Goal: Answer question/provide support

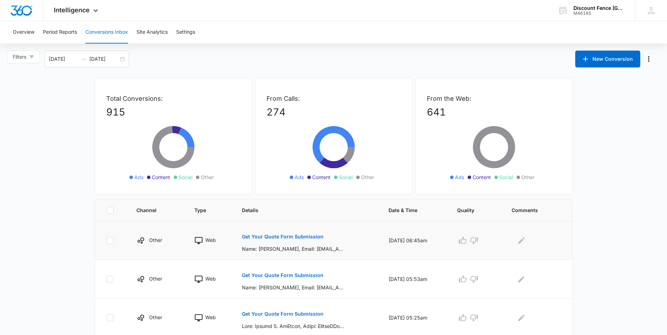
click at [347, 246] on div "Get Your Quote Form Submission" at bounding box center [307, 240] width 130 height 24
click at [258, 239] on p "Get Your Quote Form Submission" at bounding box center [283, 236] width 82 height 5
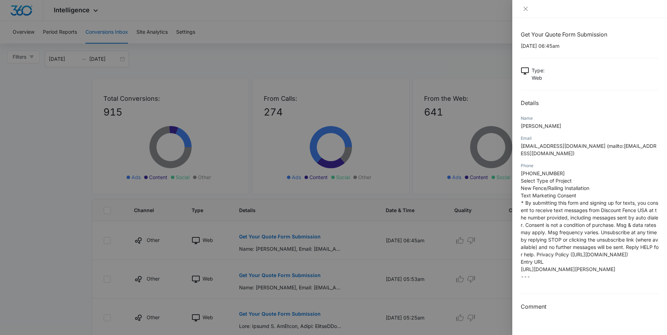
scroll to position [48, 0]
click at [430, 50] on div at bounding box center [333, 167] width 667 height 335
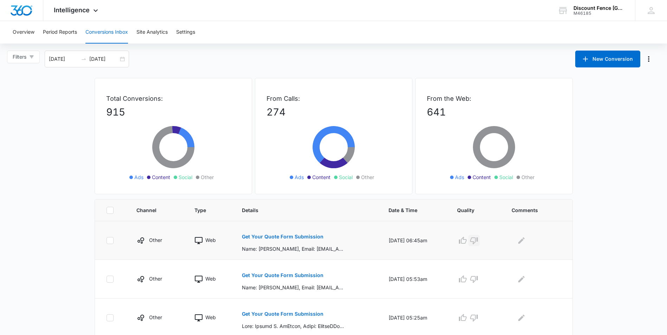
click at [478, 241] on icon "button" at bounding box center [474, 241] width 8 height 8
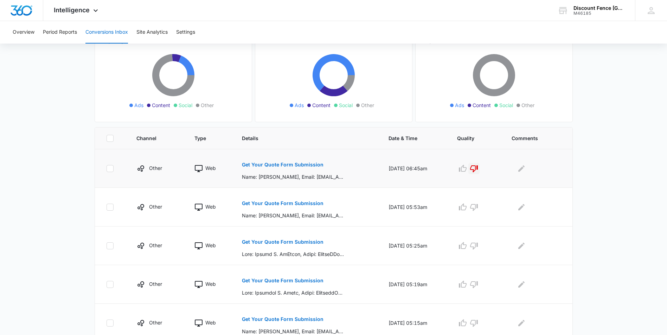
scroll to position [105, 0]
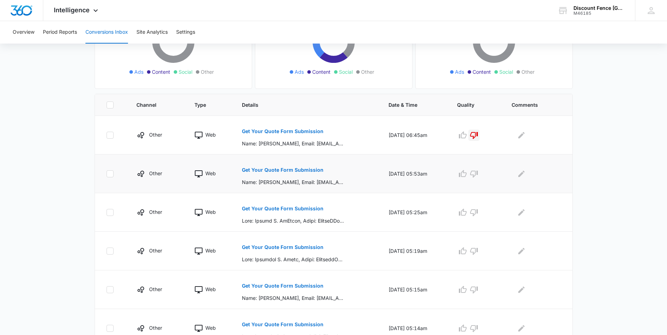
click at [304, 168] on p "Get Your Quote Form Submission" at bounding box center [283, 170] width 82 height 5
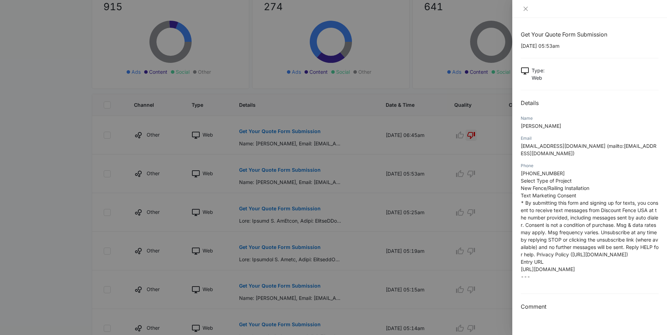
click at [419, 99] on div at bounding box center [333, 167] width 667 height 335
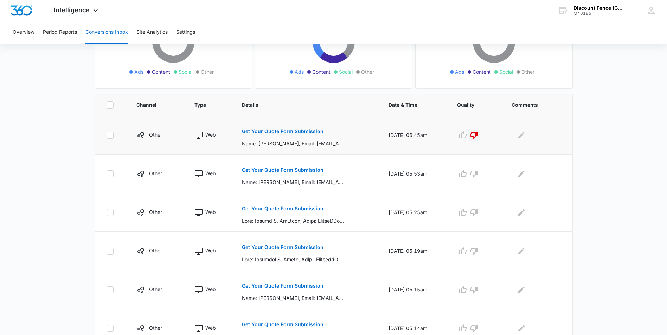
scroll to position [141, 0]
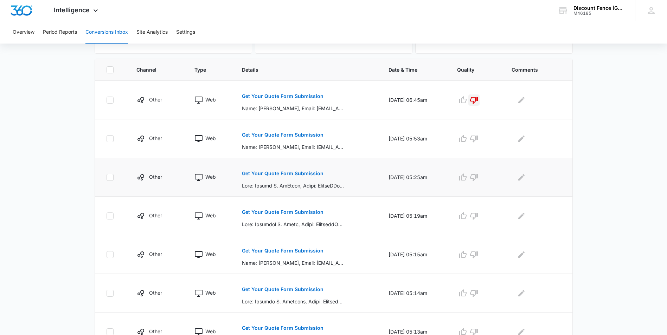
click at [287, 173] on p "Get Your Quote Form Submission" at bounding box center [283, 173] width 82 height 5
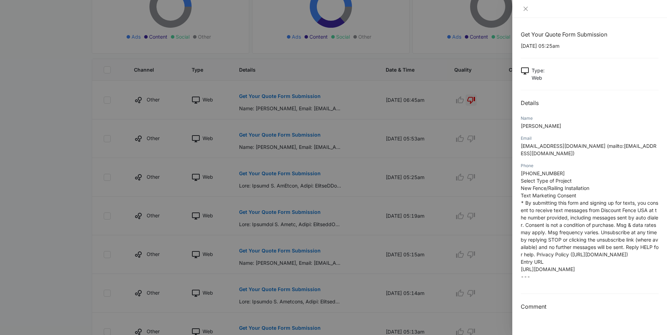
click at [353, 71] on div at bounding box center [333, 167] width 667 height 335
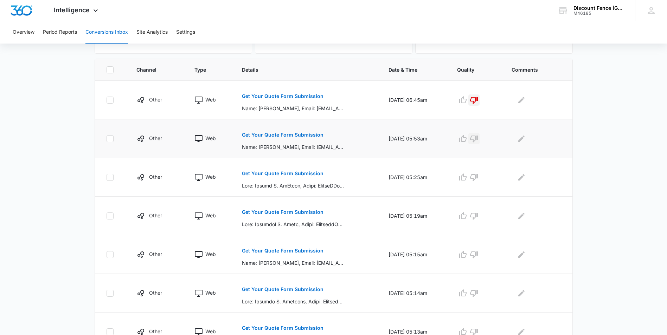
click at [478, 140] on icon "button" at bounding box center [474, 139] width 8 height 7
click at [478, 177] on icon "button" at bounding box center [474, 177] width 8 height 7
click at [285, 213] on p "Get Your Quote Form Submission" at bounding box center [283, 212] width 82 height 5
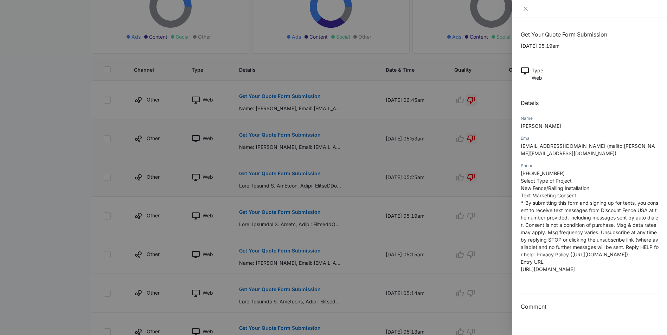
click at [112, 7] on div at bounding box center [333, 167] width 667 height 335
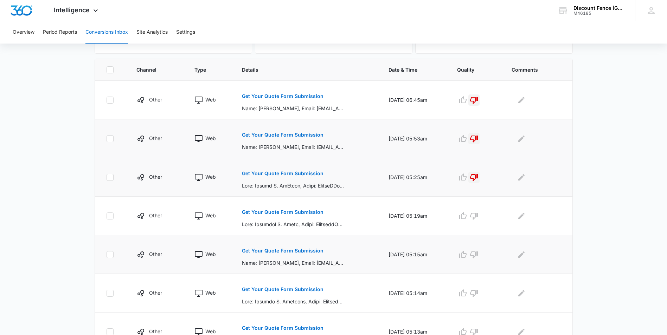
click at [307, 251] on p "Get Your Quote Form Submission" at bounding box center [283, 251] width 82 height 5
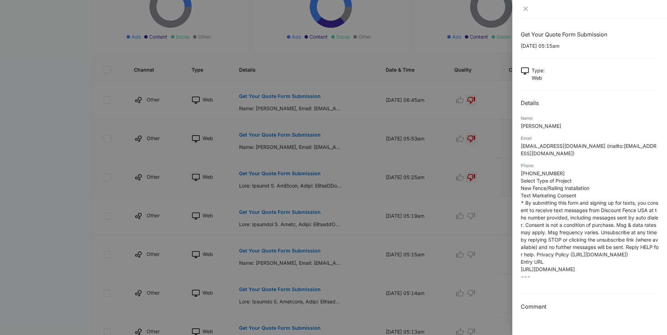
scroll to position [48, 0]
click at [353, 235] on div at bounding box center [333, 167] width 667 height 335
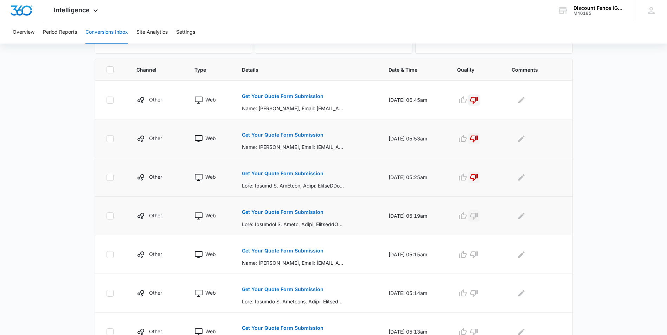
click at [478, 219] on icon "button" at bounding box center [474, 216] width 8 height 8
click at [478, 254] on icon "button" at bounding box center [474, 255] width 8 height 8
click at [281, 94] on p "Get Your Quote Form Submission" at bounding box center [283, 96] width 82 height 5
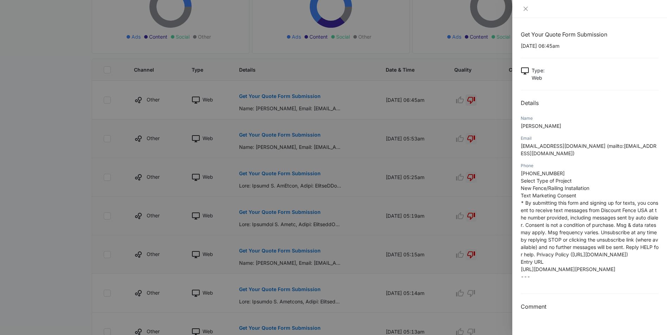
click at [303, 131] on div at bounding box center [333, 167] width 667 height 335
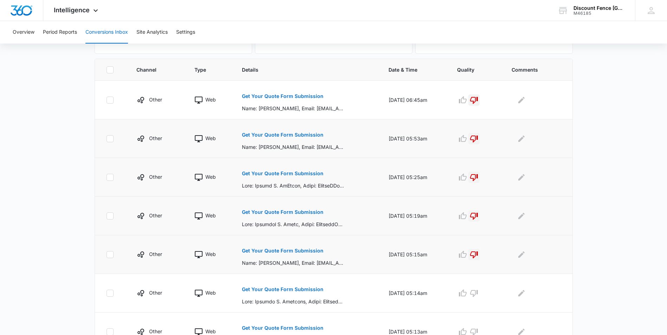
click at [300, 135] on p "Get Your Quote Form Submission" at bounding box center [283, 135] width 82 height 5
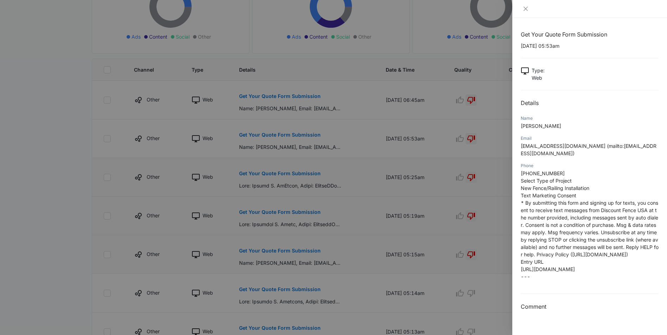
click at [298, 168] on div at bounding box center [333, 167] width 667 height 335
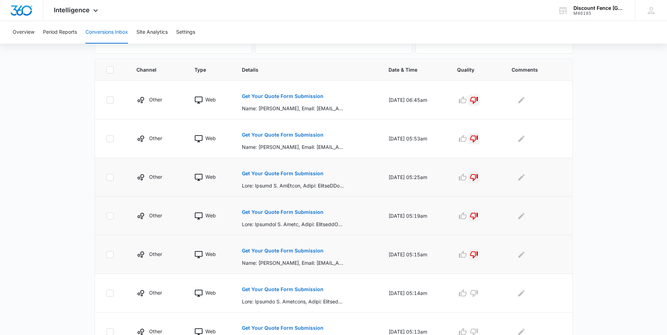
click at [298, 172] on p "Get Your Quote Form Submission" at bounding box center [283, 173] width 82 height 5
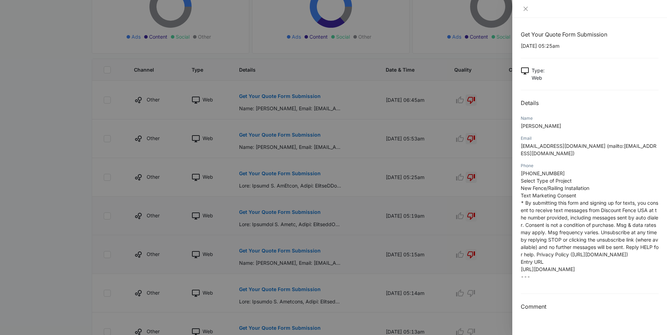
drag, startPoint x: 299, startPoint y: 206, endPoint x: 300, endPoint y: 210, distance: 4.3
click at [300, 206] on div at bounding box center [333, 167] width 667 height 335
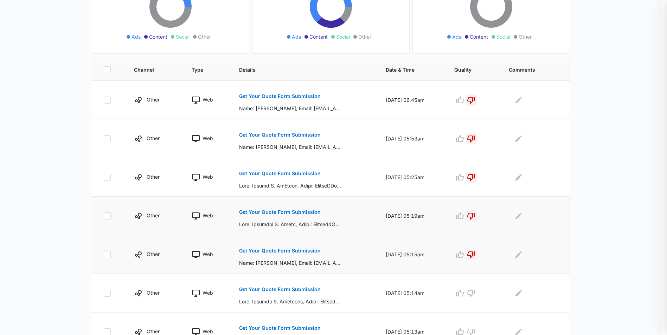
click at [300, 211] on p "Get Your Quote Form Submission" at bounding box center [280, 212] width 82 height 5
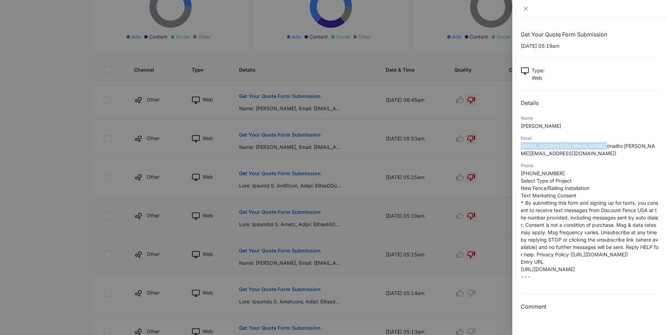
drag, startPoint x: 592, startPoint y: 146, endPoint x: 519, endPoint y: 147, distance: 72.8
click at [519, 147] on div "Get Your Quote Form Submission [DATE] 05:19am Type : Web Details Name [PERSON_N…" at bounding box center [589, 176] width 155 height 317
drag, startPoint x: 519, startPoint y: 147, endPoint x: 524, endPoint y: 146, distance: 4.8
copy span "[EMAIL_ADDRESS][DOMAIN_NAME]"
click at [357, 260] on div at bounding box center [333, 167] width 667 height 335
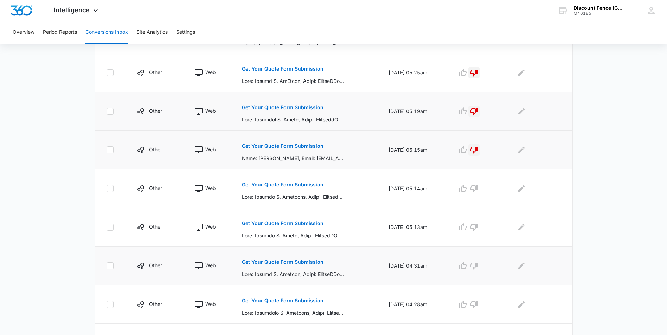
scroll to position [246, 0]
click at [285, 186] on p "Get Your Quote Form Submission" at bounding box center [283, 184] width 82 height 5
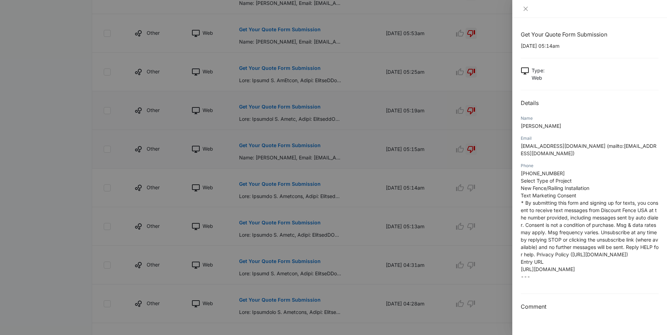
click at [492, 221] on div at bounding box center [333, 167] width 667 height 335
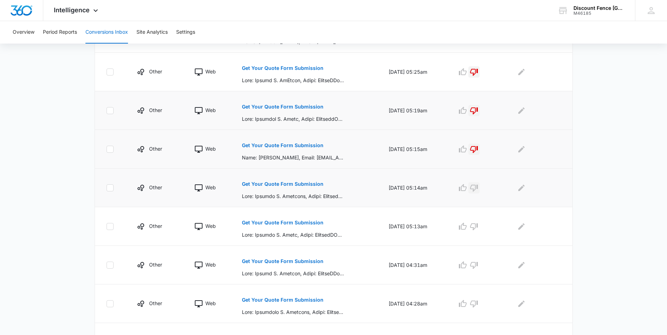
click at [475, 187] on icon "button" at bounding box center [474, 188] width 8 height 7
click at [478, 226] on icon "button" at bounding box center [474, 227] width 8 height 8
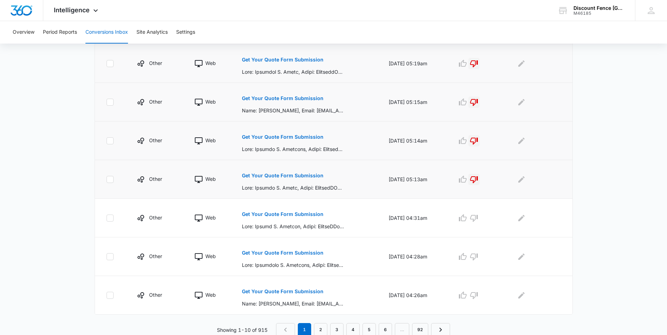
scroll to position [295, 0]
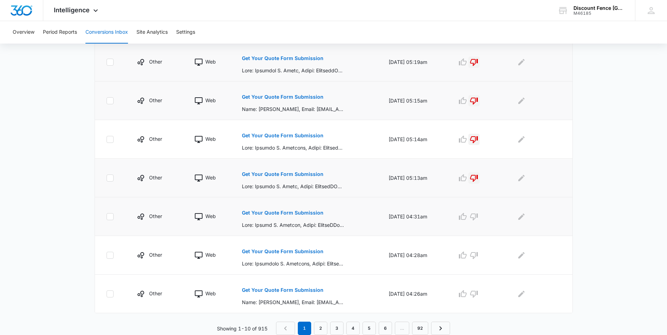
click at [291, 210] on button "Get Your Quote Form Submission" at bounding box center [283, 213] width 82 height 17
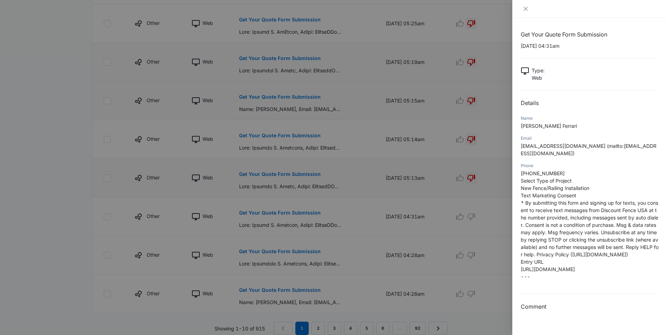
click at [77, 79] on div at bounding box center [333, 167] width 667 height 335
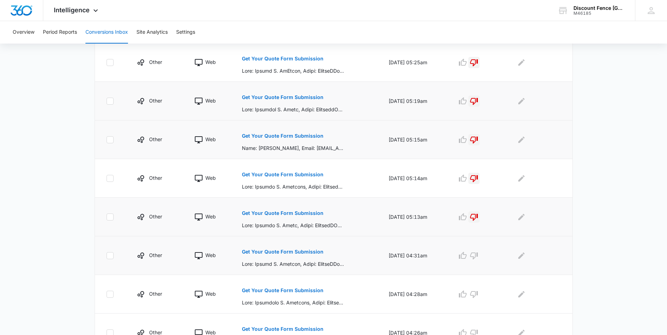
scroll to position [259, 0]
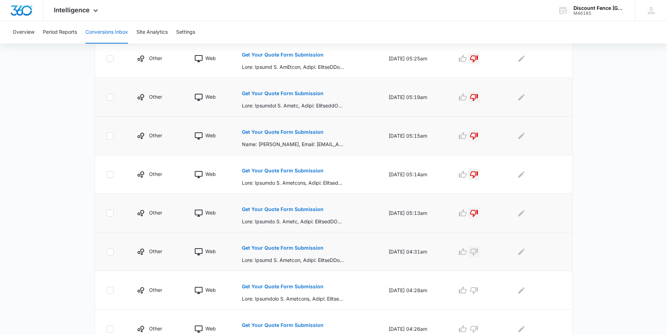
click at [478, 251] on icon "button" at bounding box center [474, 252] width 8 height 8
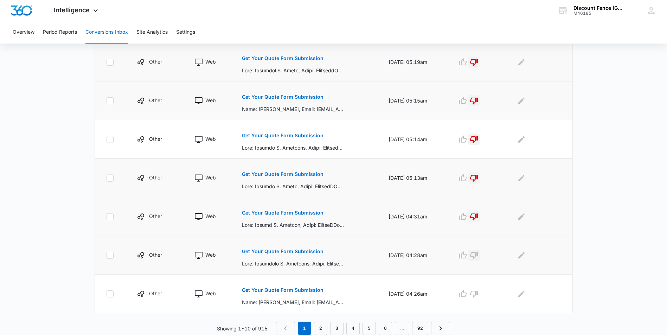
click at [477, 256] on icon "button" at bounding box center [474, 255] width 8 height 7
click at [478, 292] on icon "button" at bounding box center [474, 294] width 8 height 8
click at [324, 327] on link "2" at bounding box center [320, 328] width 13 height 13
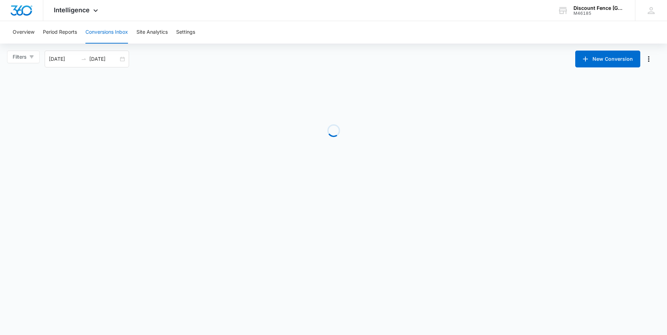
scroll to position [0, 0]
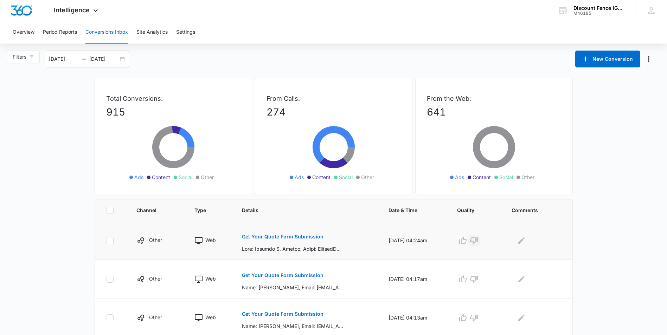
click at [477, 239] on icon "button" at bounding box center [474, 241] width 8 height 8
click at [478, 278] on icon "button" at bounding box center [474, 279] width 8 height 8
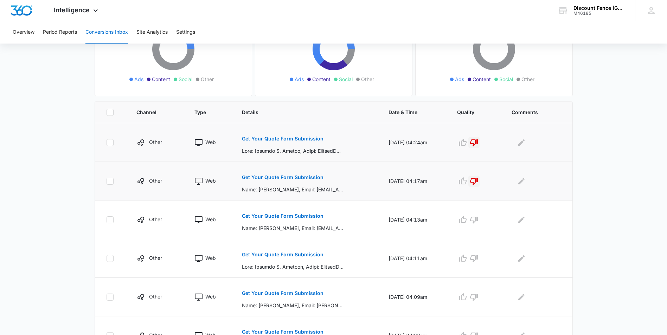
scroll to position [105, 0]
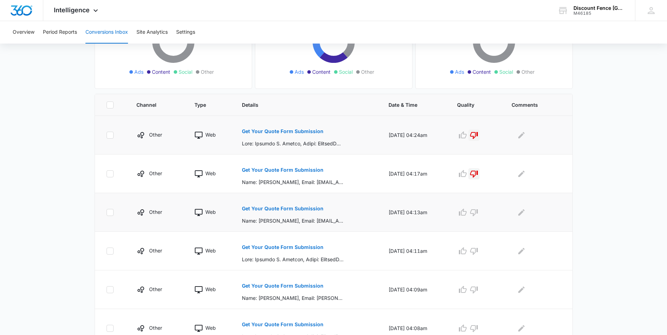
click at [294, 208] on p "Get Your Quote Form Submission" at bounding box center [283, 208] width 82 height 5
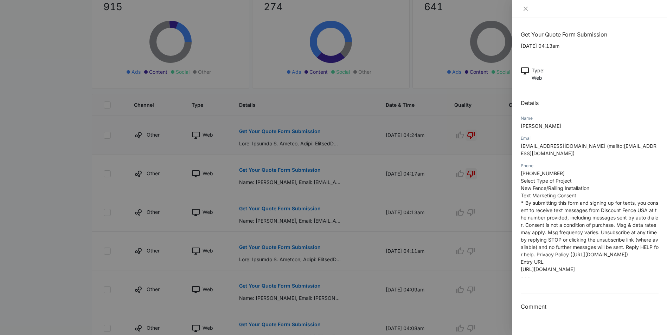
scroll to position [48, 0]
click at [413, 91] on div at bounding box center [333, 167] width 667 height 335
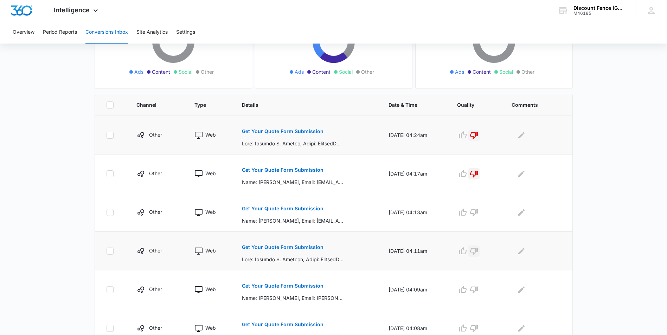
click at [475, 249] on icon "button" at bounding box center [474, 251] width 8 height 7
click at [310, 287] on p "Get Your Quote Form Submission" at bounding box center [283, 286] width 82 height 5
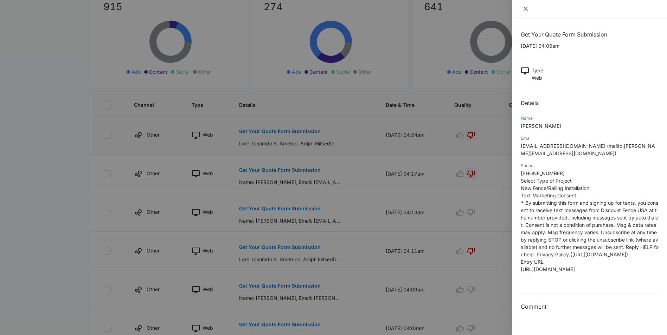
click at [524, 6] on icon "close" at bounding box center [526, 9] width 6 height 6
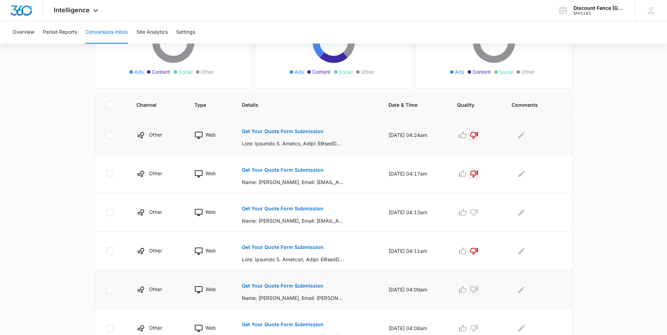
click at [475, 289] on icon "button" at bounding box center [474, 290] width 8 height 7
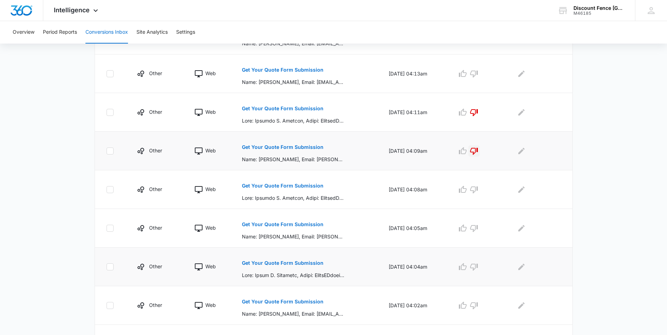
scroll to position [246, 0]
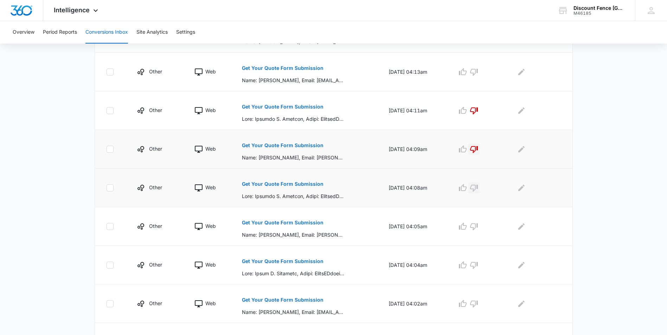
click at [478, 186] on icon "button" at bounding box center [474, 188] width 8 height 7
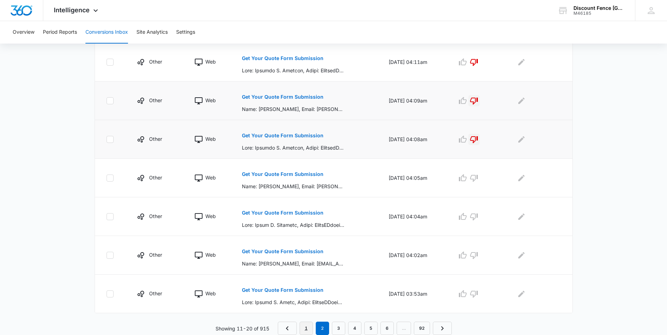
click at [307, 328] on link "1" at bounding box center [305, 328] width 13 height 13
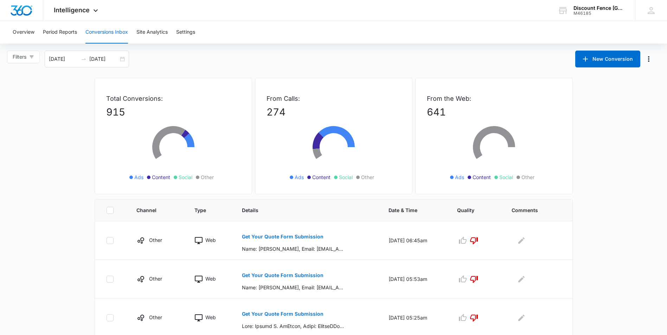
scroll to position [141, 0]
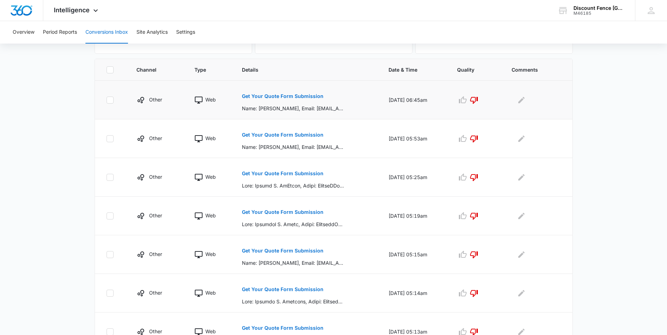
click at [303, 98] on p "Get Your Quote Form Submission" at bounding box center [283, 96] width 82 height 5
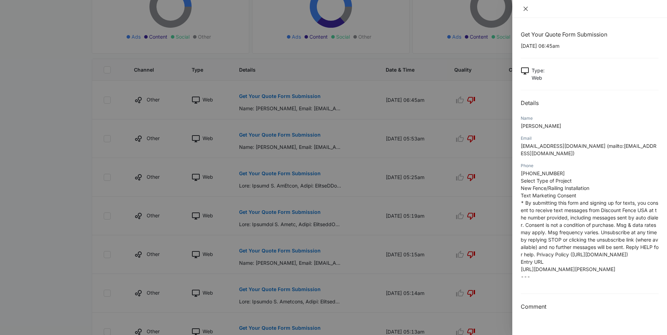
click at [528, 7] on icon "close" at bounding box center [526, 9] width 6 height 6
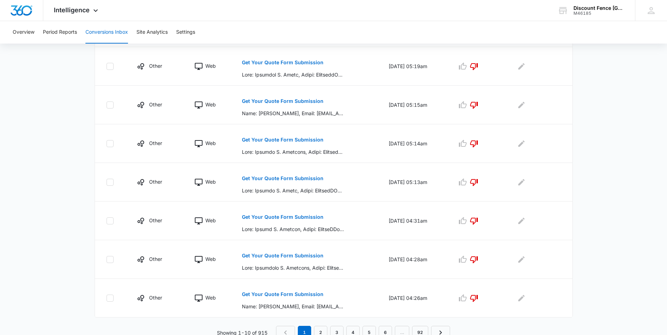
scroll to position [295, 0]
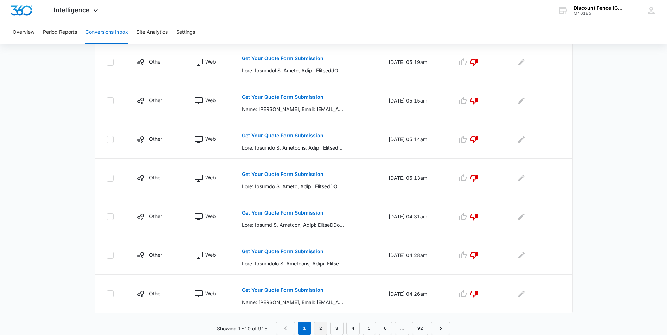
click at [321, 326] on link "2" at bounding box center [320, 328] width 13 height 13
click at [307, 330] on link "1" at bounding box center [305, 328] width 13 height 13
click at [320, 327] on link "2" at bounding box center [320, 328] width 13 height 13
click at [476, 179] on icon "button" at bounding box center [474, 178] width 8 height 8
click at [308, 327] on link "1" at bounding box center [305, 328] width 13 height 13
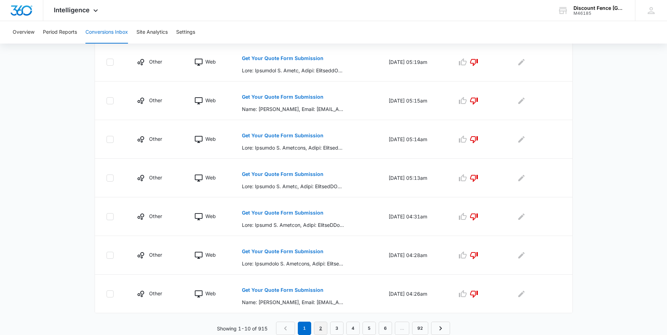
click at [323, 332] on link "2" at bounding box center [320, 328] width 13 height 13
click at [477, 216] on icon "button" at bounding box center [474, 217] width 8 height 8
click at [478, 255] on icon "button" at bounding box center [474, 255] width 8 height 8
click at [478, 294] on icon "button" at bounding box center [474, 294] width 8 height 8
click at [338, 328] on link "3" at bounding box center [338, 328] width 13 height 13
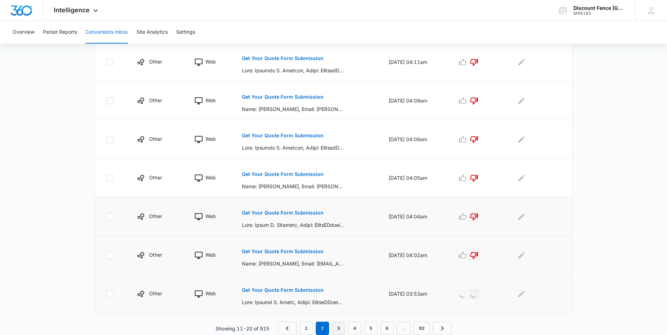
scroll to position [0, 0]
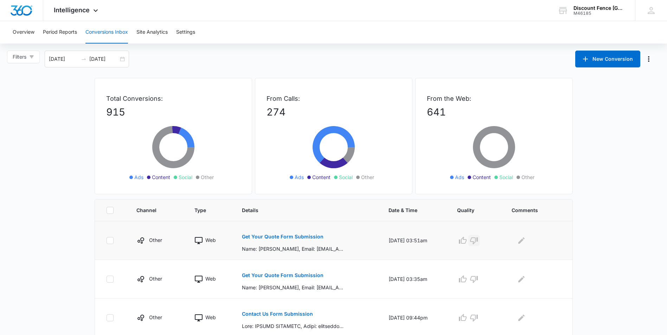
click at [478, 239] on icon "button" at bounding box center [474, 241] width 8 height 8
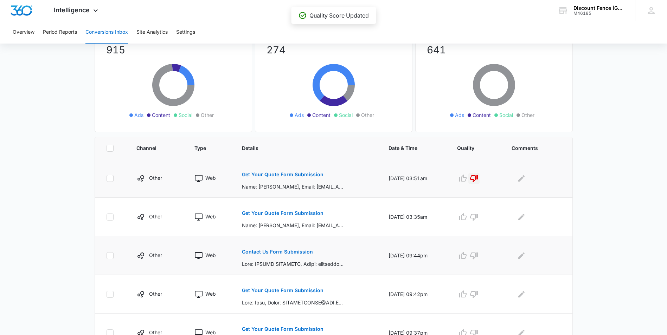
scroll to position [70, 0]
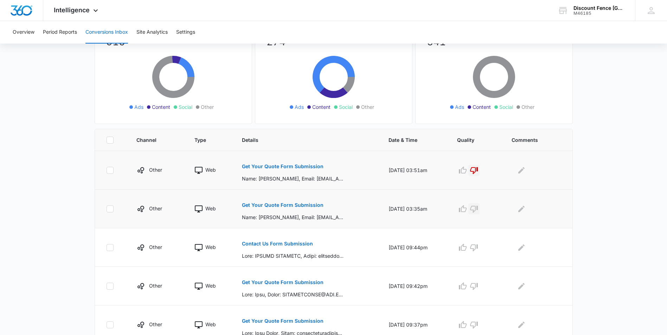
click at [478, 208] on icon "button" at bounding box center [474, 209] width 8 height 7
click at [478, 244] on icon "button" at bounding box center [474, 248] width 8 height 8
click at [478, 286] on icon "button" at bounding box center [474, 286] width 8 height 7
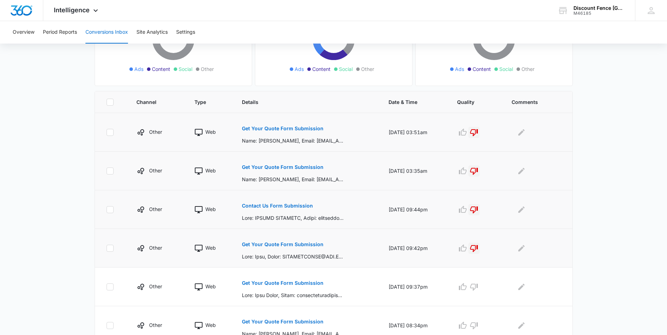
scroll to position [319, 0]
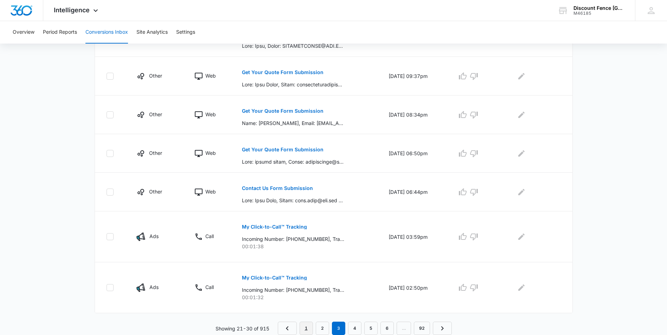
click at [305, 327] on link "1" at bounding box center [305, 328] width 13 height 13
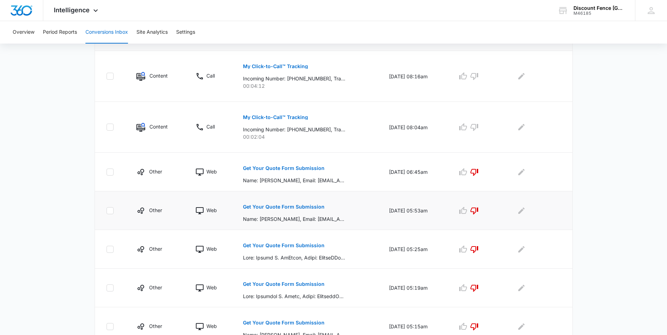
scroll to position [176, 0]
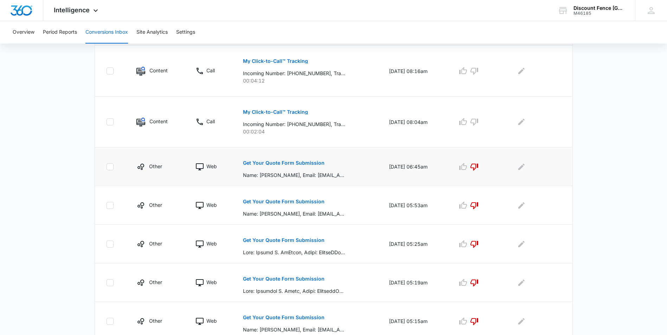
click at [304, 159] on button "Get Your Quote Form Submission" at bounding box center [284, 163] width 82 height 17
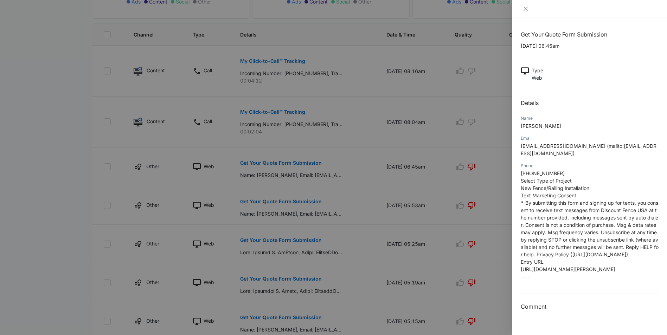
scroll to position [48, 0]
click at [61, 92] on div at bounding box center [333, 167] width 667 height 335
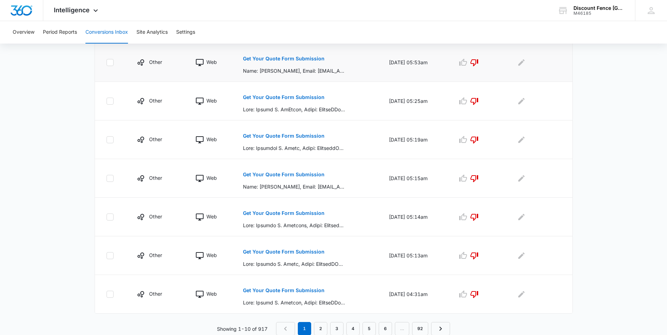
scroll to position [319, 0]
click at [337, 330] on link "3" at bounding box center [336, 328] width 13 height 13
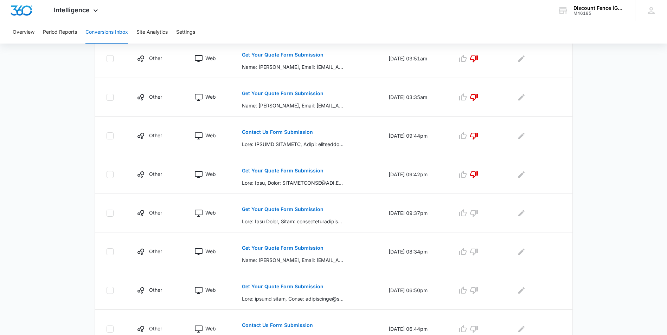
scroll to position [295, 0]
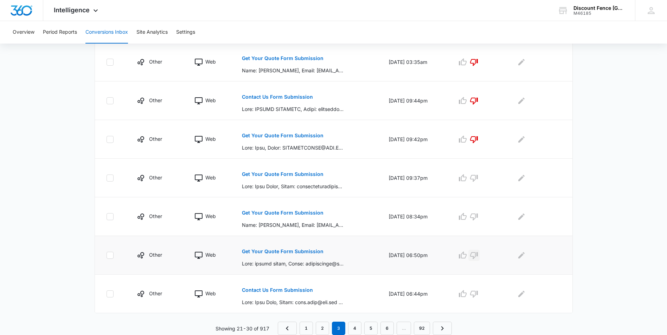
drag, startPoint x: 480, startPoint y: 254, endPoint x: 483, endPoint y: 265, distance: 11.6
click at [478, 254] on icon "button" at bounding box center [474, 255] width 8 height 8
click at [354, 328] on link "4" at bounding box center [354, 328] width 13 height 13
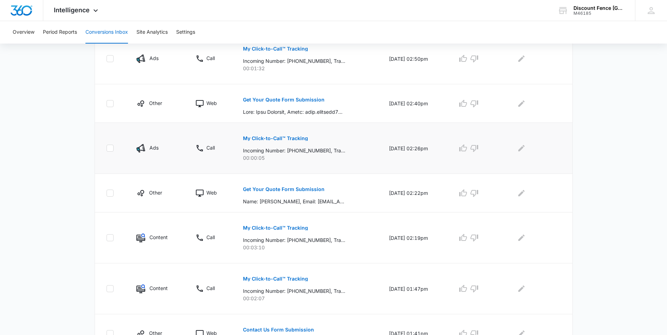
scroll to position [356, 0]
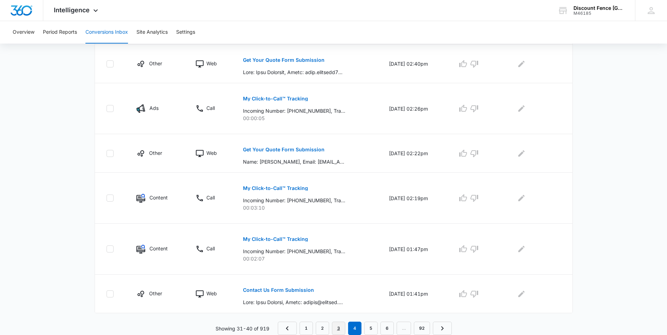
click at [338, 329] on link "3" at bounding box center [338, 328] width 13 height 13
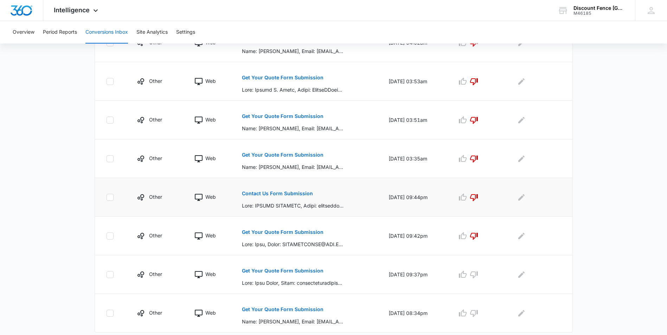
scroll to position [295, 0]
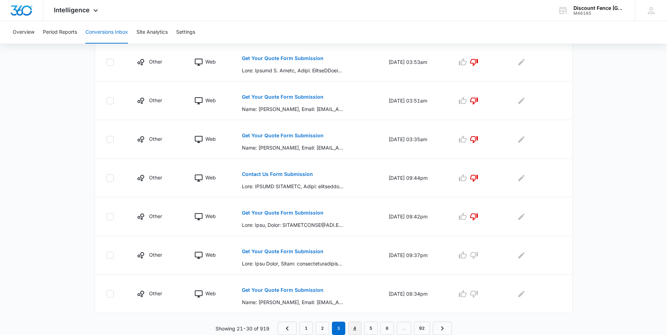
click at [356, 323] on link "4" at bounding box center [354, 328] width 13 height 13
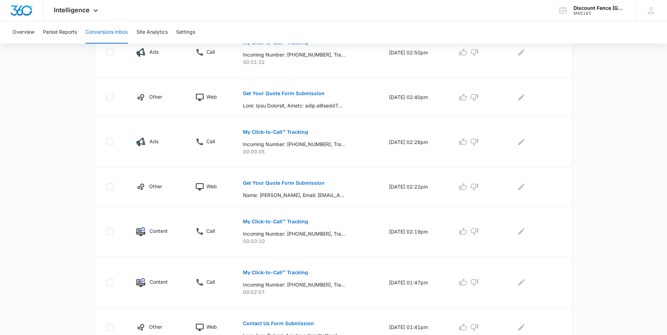
scroll to position [356, 0]
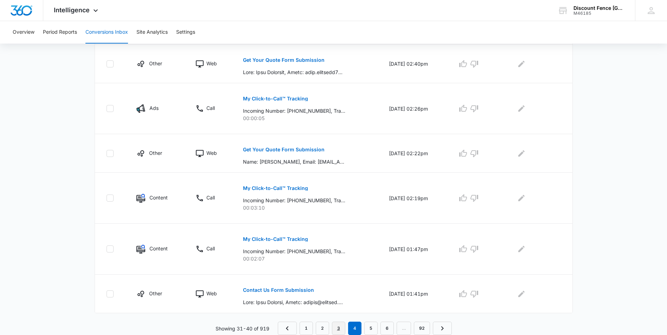
click at [340, 329] on link "3" at bounding box center [338, 328] width 13 height 13
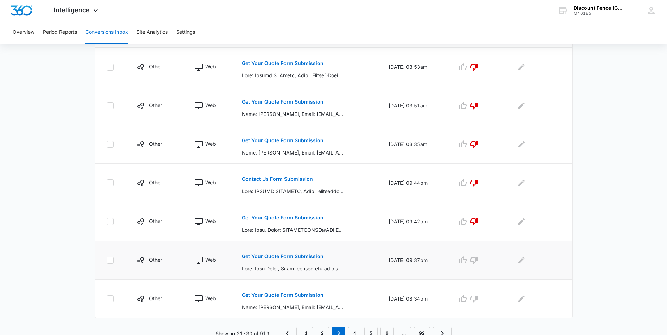
scroll to position [295, 0]
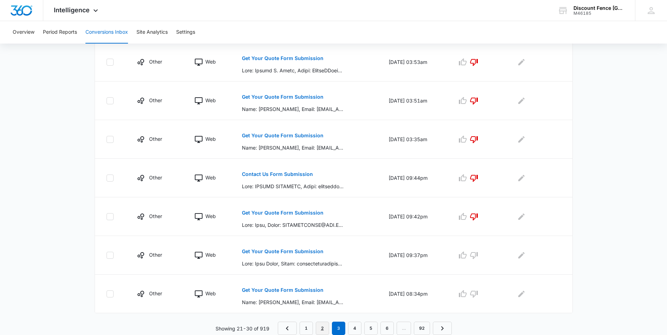
click at [320, 326] on link "2" at bounding box center [322, 328] width 13 height 13
click at [300, 326] on link "1" at bounding box center [305, 328] width 13 height 13
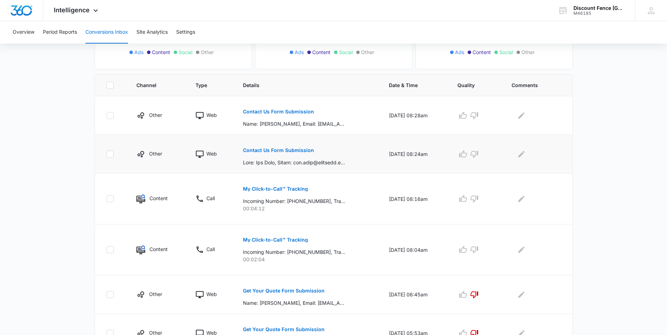
scroll to position [141, 0]
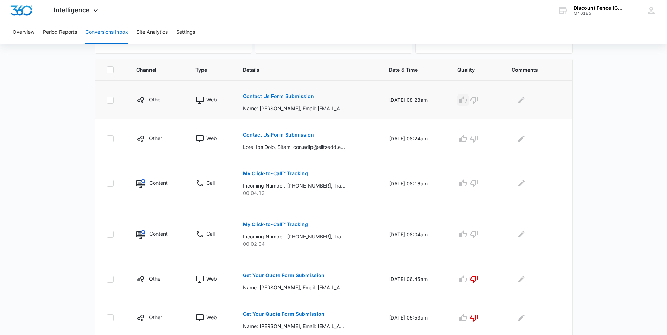
click at [467, 99] on icon "button" at bounding box center [463, 99] width 8 height 7
drag, startPoint x: 321, startPoint y: 183, endPoint x: 291, endPoint y: 185, distance: 29.6
click at [291, 185] on p "Incoming Number: [PHONE_NUMBER], Tracking Number: [PHONE_NUMBER], Ring To: [PHO…" at bounding box center [294, 185] width 102 height 7
copy p "5035205482"
click at [272, 172] on p "My Click-to-Call™ Tracking" at bounding box center [275, 173] width 65 height 5
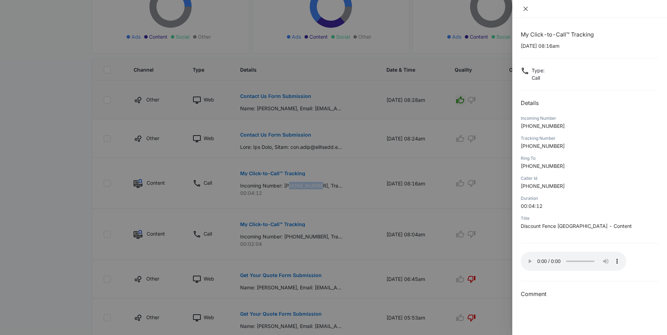
click at [527, 7] on icon "close" at bounding box center [525, 9] width 4 height 4
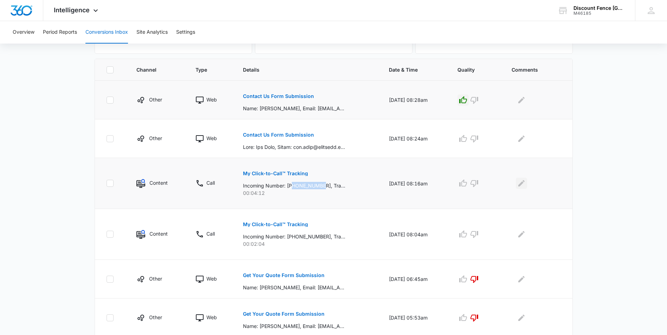
click at [524, 182] on icon "Edit Comments" at bounding box center [521, 183] width 6 height 6
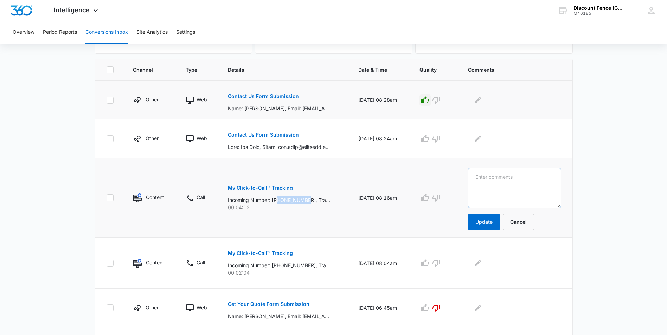
click at [525, 182] on textarea at bounding box center [514, 188] width 93 height 40
type textarea "LVM for Angel"
click at [493, 219] on button "Update" at bounding box center [484, 222] width 32 height 17
